Goal: Download file/media

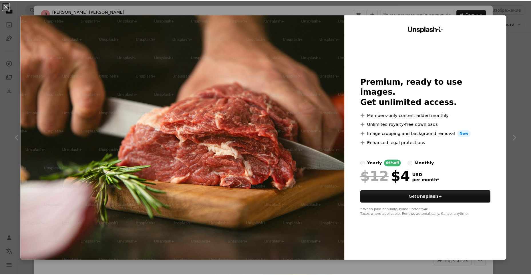
scroll to position [3071, 0]
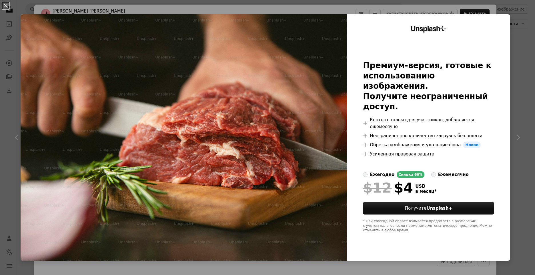
drag, startPoint x: 511, startPoint y: 54, endPoint x: 513, endPoint y: 47, distance: 7.3
click at [511, 52] on div "An X shape Unsplash+ Премиум-версия, готовые к использованию изображения. Получ…" at bounding box center [267, 137] width 535 height 275
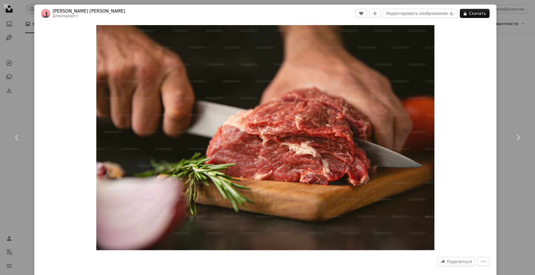
click at [512, 20] on div "An X shape Chevron left Chevron right [PERSON_NAME] [PERSON_NAME] Для Unsplash+…" at bounding box center [267, 137] width 535 height 275
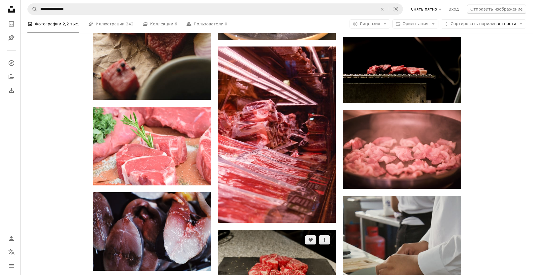
scroll to position [4185, 0]
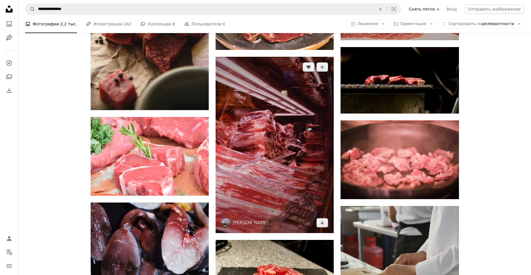
click at [287, 171] on img at bounding box center [274, 145] width 118 height 177
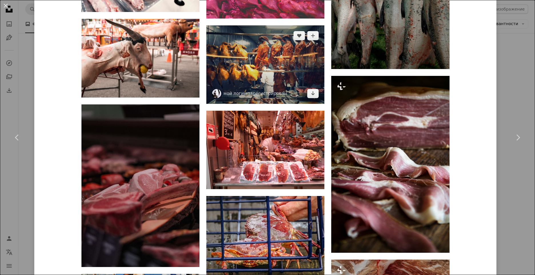
scroll to position [2114, 0]
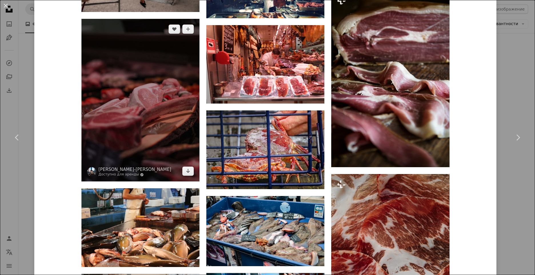
click at [159, 103] on img at bounding box center [140, 100] width 118 height 163
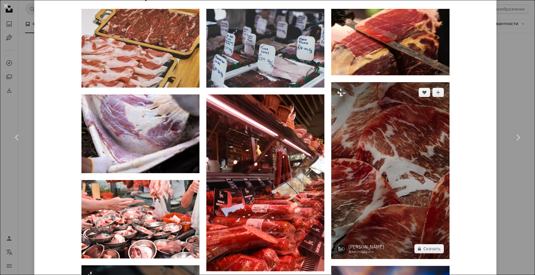
scroll to position [486, 0]
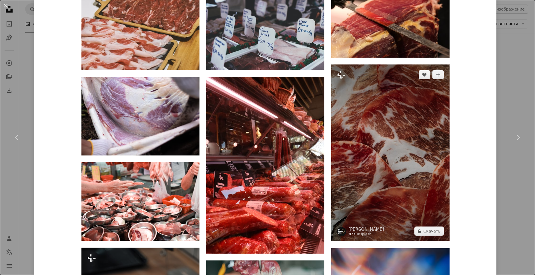
click at [392, 152] on img at bounding box center [390, 153] width 118 height 177
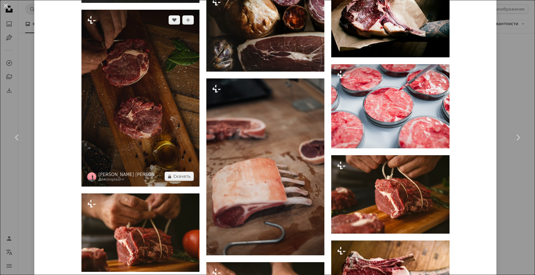
scroll to position [1486, 0]
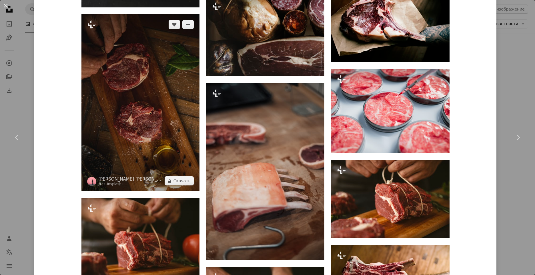
click at [159, 115] on img at bounding box center [140, 102] width 118 height 177
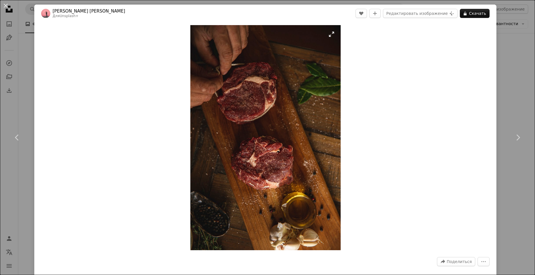
drag, startPoint x: 254, startPoint y: 133, endPoint x: 252, endPoint y: 118, distance: 14.4
